Goal: Task Accomplishment & Management: Manage account settings

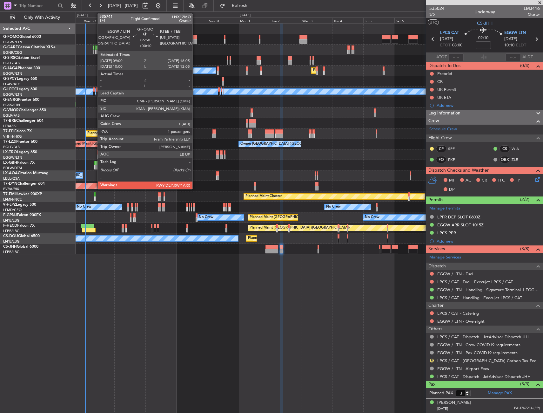
click at [195, 40] on div at bounding box center [192, 41] width 9 height 4
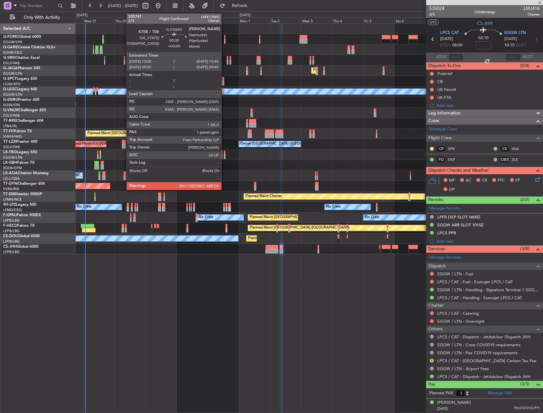
click at [224, 38] on div at bounding box center [224, 37] width 1 height 4
type input "+00:10"
type input "1"
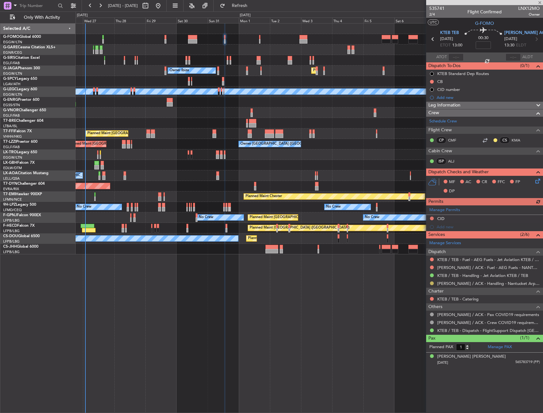
click at [433, 282] on button at bounding box center [432, 283] width 4 height 4
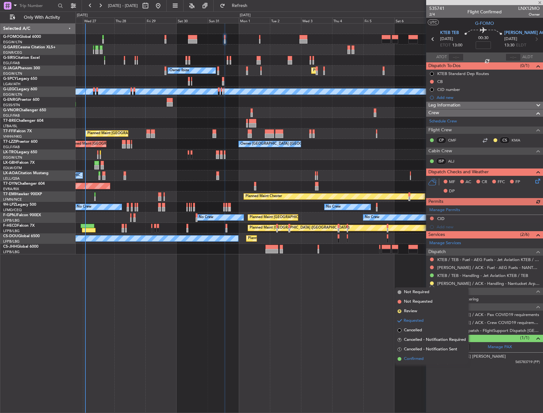
click at [417, 355] on span "Confirmed" at bounding box center [414, 358] width 20 height 6
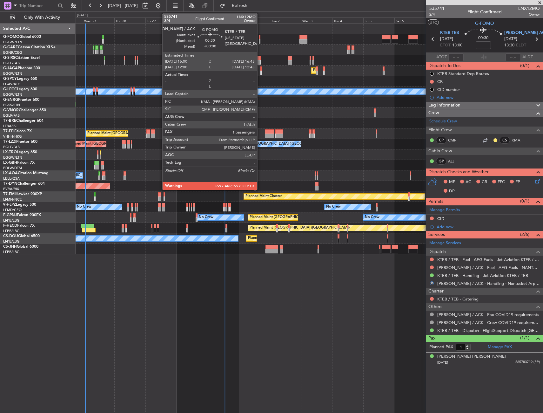
click at [260, 41] on div at bounding box center [259, 41] width 1 height 4
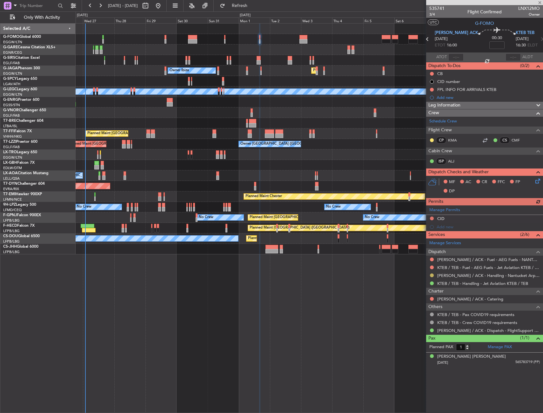
click at [432, 276] on button at bounding box center [432, 275] width 4 height 4
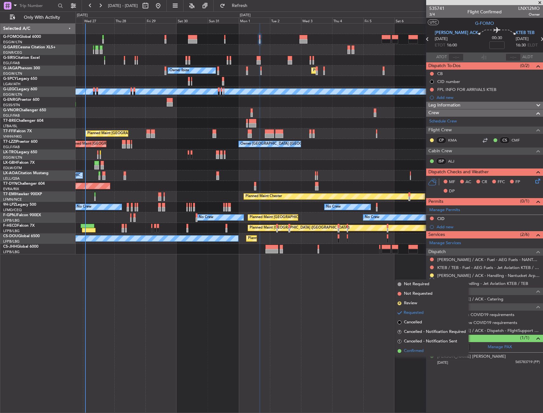
click at [416, 348] on span "Confirmed" at bounding box center [414, 351] width 20 height 6
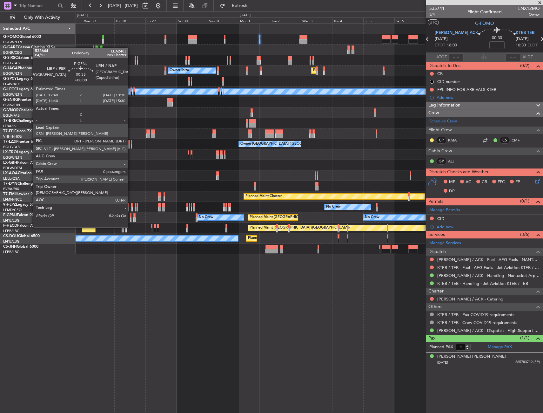
click at [131, 215] on div at bounding box center [130, 215] width 1 height 4
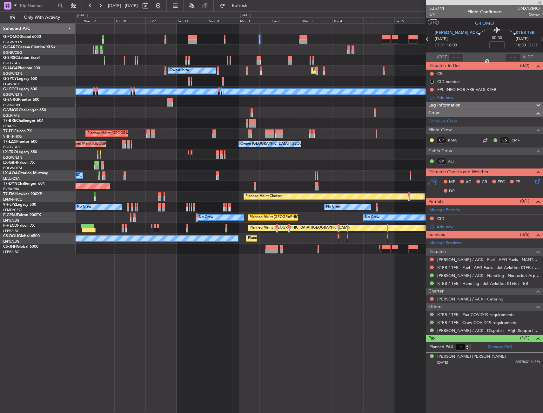
type input "0"
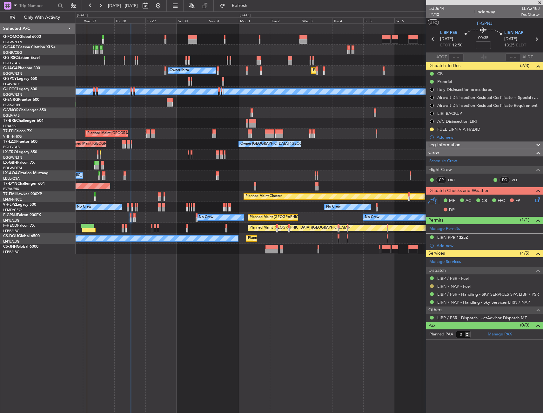
click at [433, 286] on button at bounding box center [432, 286] width 4 height 4
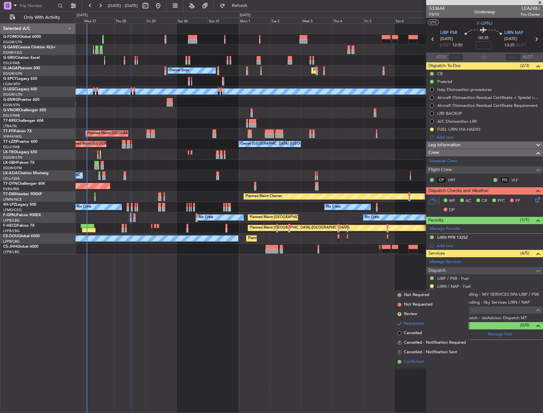
click at [417, 358] on span "Confirmed" at bounding box center [414, 361] width 20 height 6
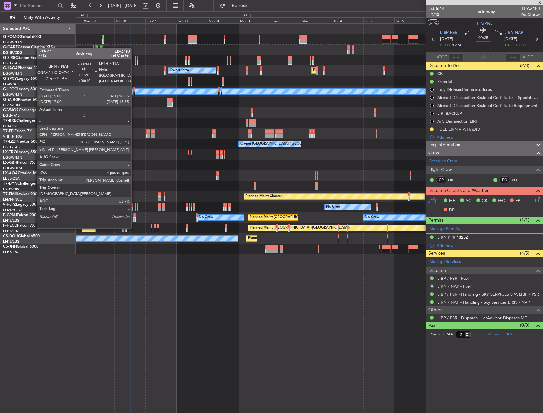
click at [134, 215] on div at bounding box center [134, 215] width 2 height 4
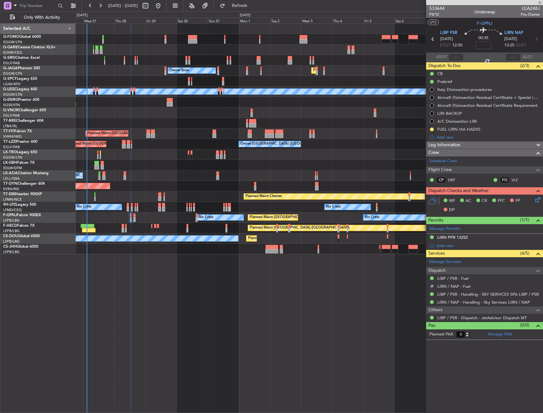
type input "+00:10"
type input "4"
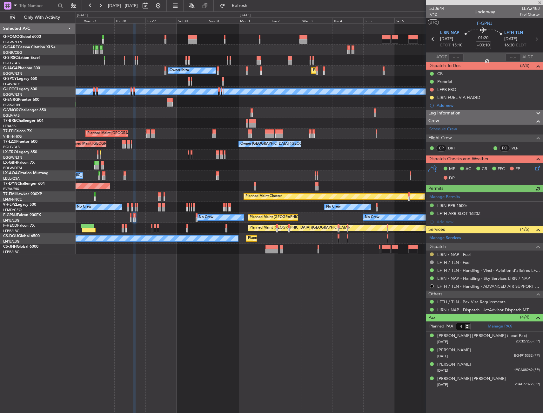
click at [431, 253] on button at bounding box center [432, 254] width 4 height 4
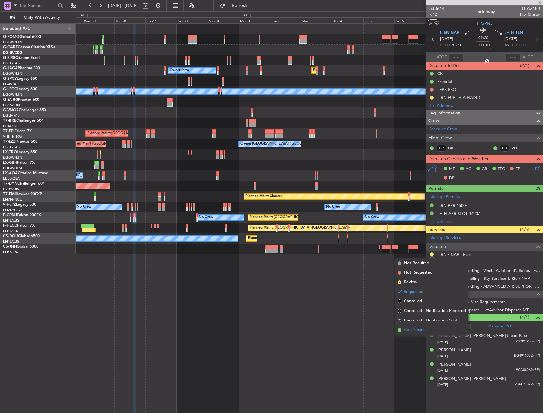
click at [420, 331] on span "Confirmed" at bounding box center [414, 330] width 20 height 6
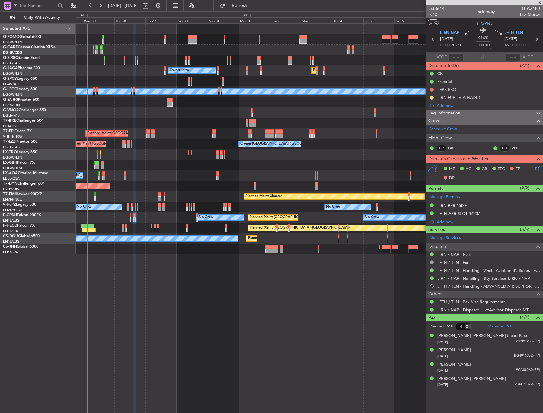
drag, startPoint x: 431, startPoint y: 254, endPoint x: 428, endPoint y: 258, distance: 5.2
click at [431, 254] on button at bounding box center [432, 254] width 4 height 4
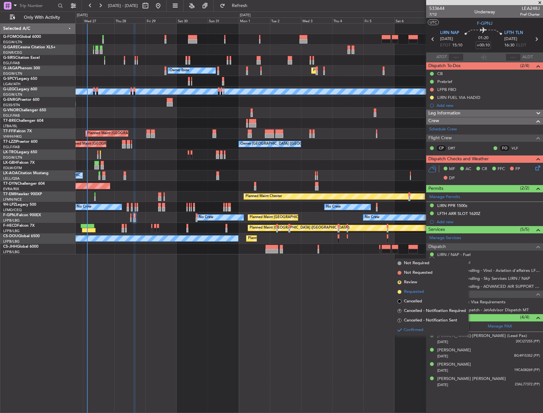
click at [404, 288] on li "Requested" at bounding box center [431, 292] width 73 height 10
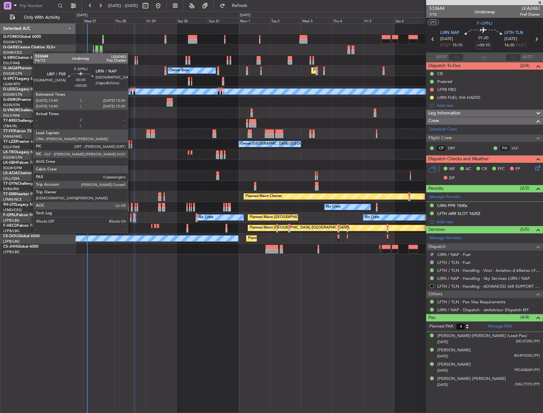
click at [131, 220] on div at bounding box center [130, 219] width 1 height 4
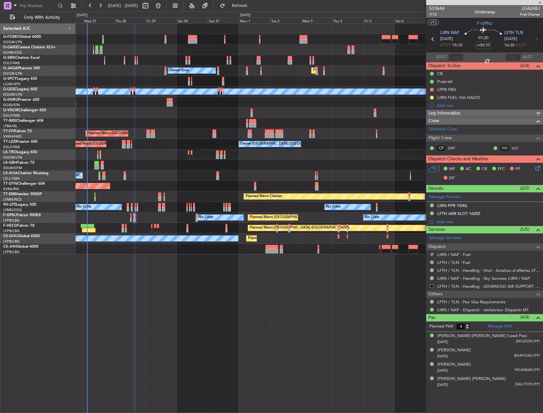
type input "0"
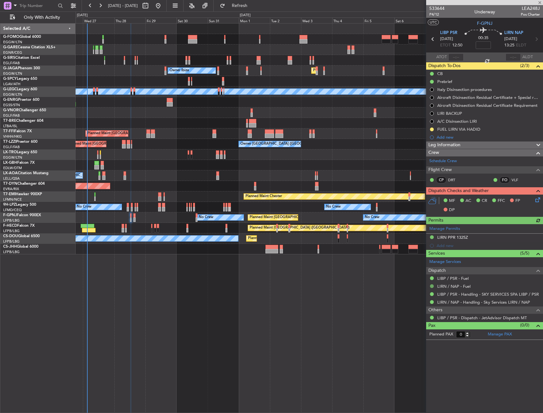
click at [431, 286] on button at bounding box center [432, 286] width 4 height 4
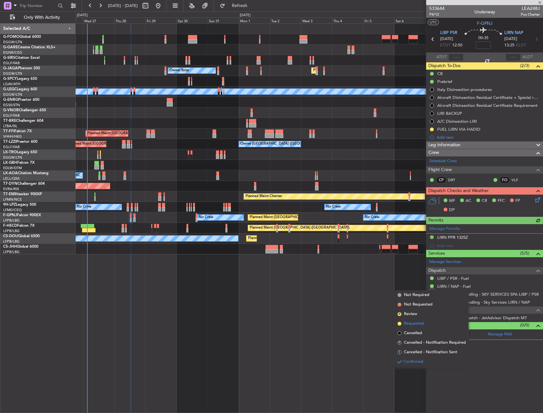
click at [414, 325] on span "Requested" at bounding box center [414, 323] width 20 height 6
